Goal: Task Accomplishment & Management: Use online tool/utility

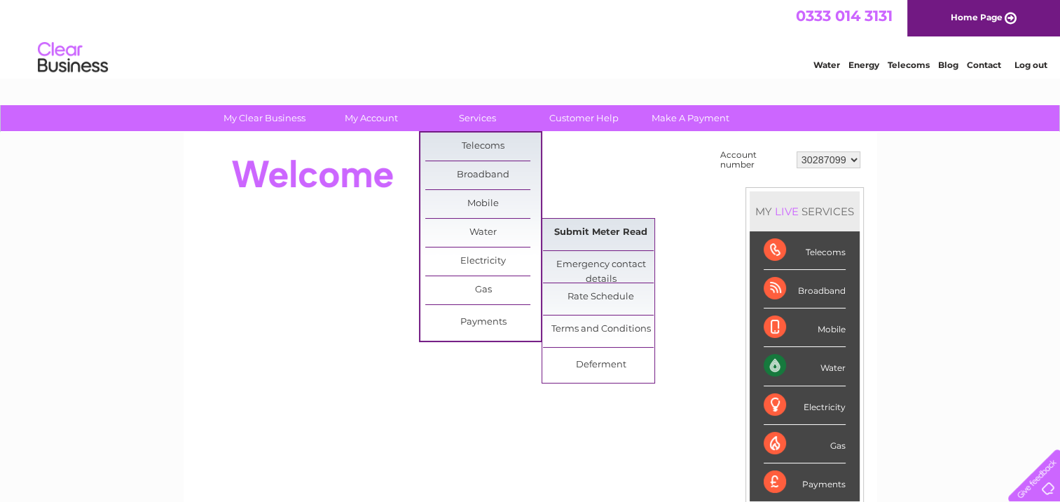
click at [584, 235] on link "Submit Meter Read" at bounding box center [601, 233] width 116 height 28
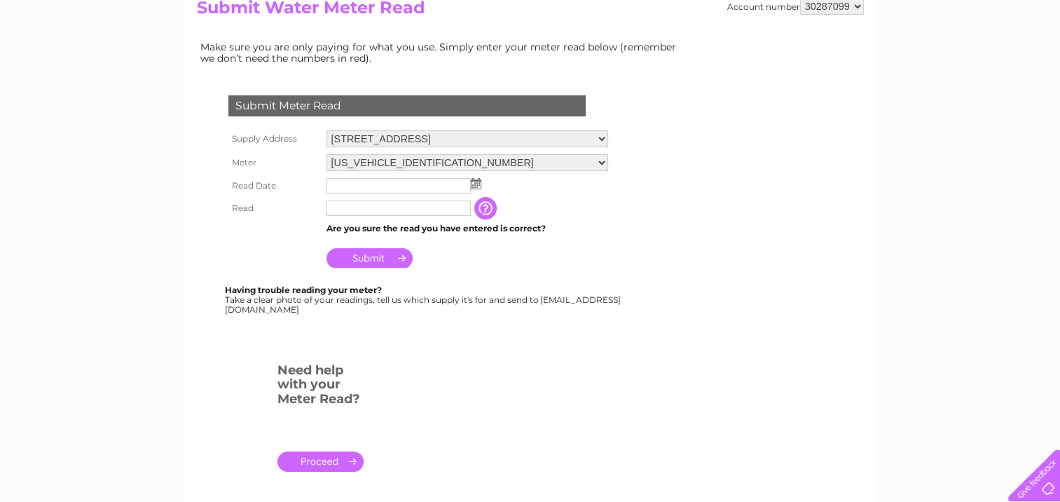
scroll to position [210, 0]
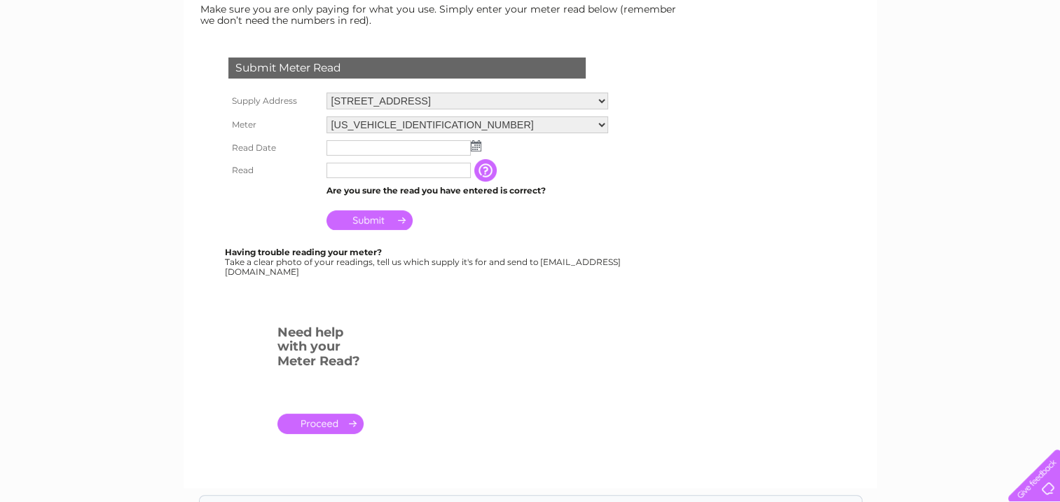
click at [476, 147] on img at bounding box center [476, 145] width 11 height 11
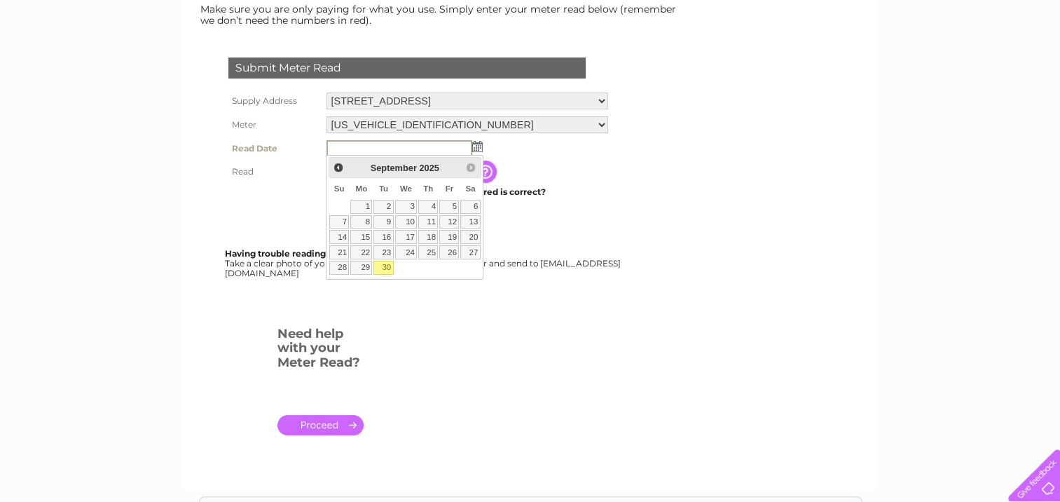
click at [390, 267] on link "30" at bounding box center [383, 268] width 20 height 14
type input "[DATE]"
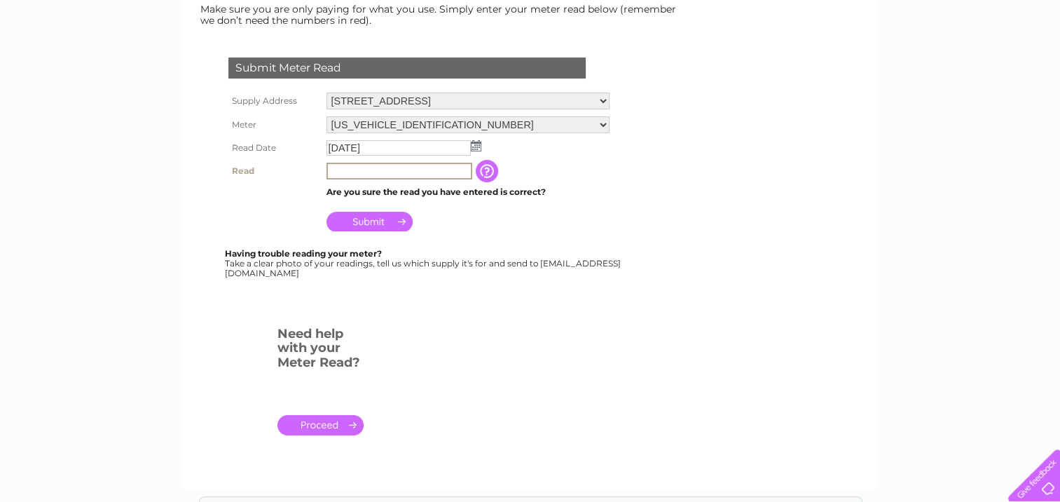
click at [382, 175] on input "text" at bounding box center [399, 171] width 146 height 17
type input "77"
click at [370, 217] on input "Submit" at bounding box center [369, 222] width 86 height 20
